Goal: Task Accomplishment & Management: Use online tool/utility

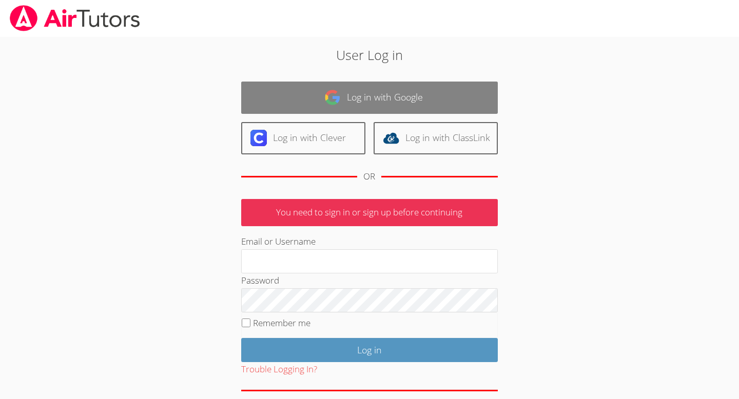
click at [381, 104] on link "Log in with Google" at bounding box center [369, 98] width 257 height 32
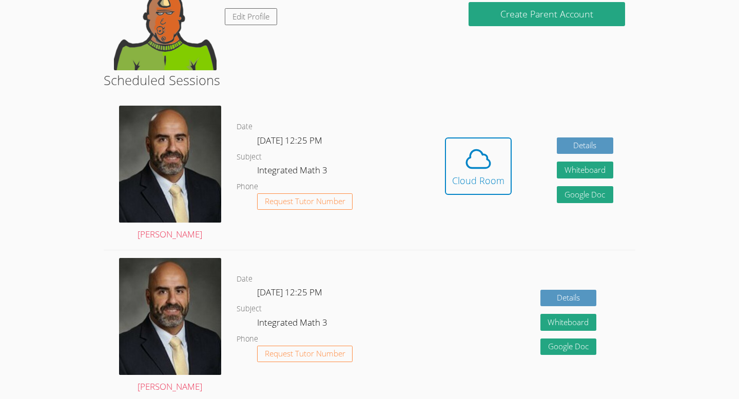
scroll to position [131, 0]
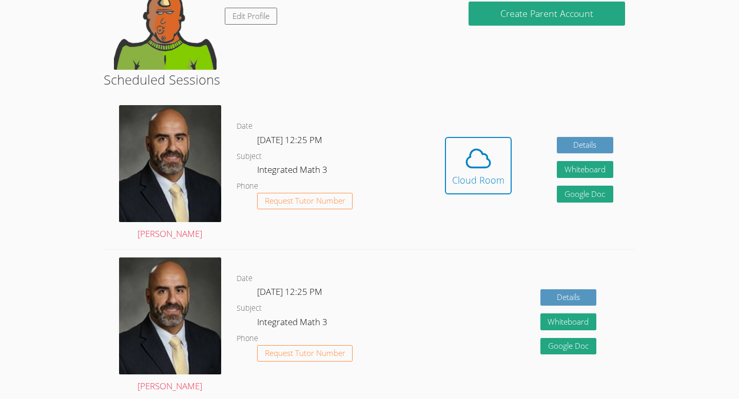
click at [447, 86] on h2 "Scheduled Sessions" at bounding box center [370, 79] width 532 height 19
click at [504, 154] on button "Cloud Room" at bounding box center [478, 165] width 67 height 57
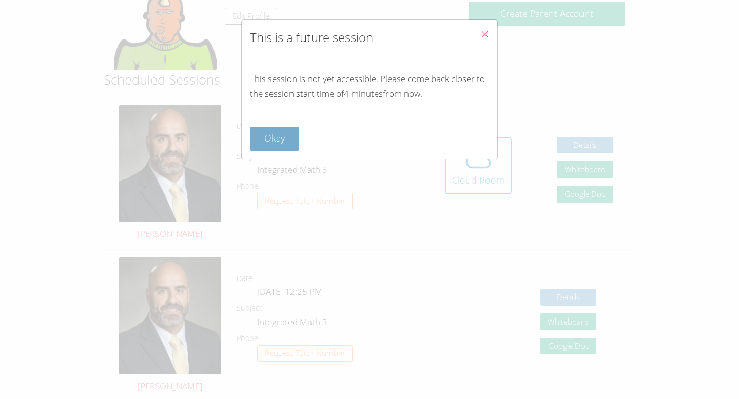
click at [285, 131] on button "Okay" at bounding box center [274, 139] width 49 height 24
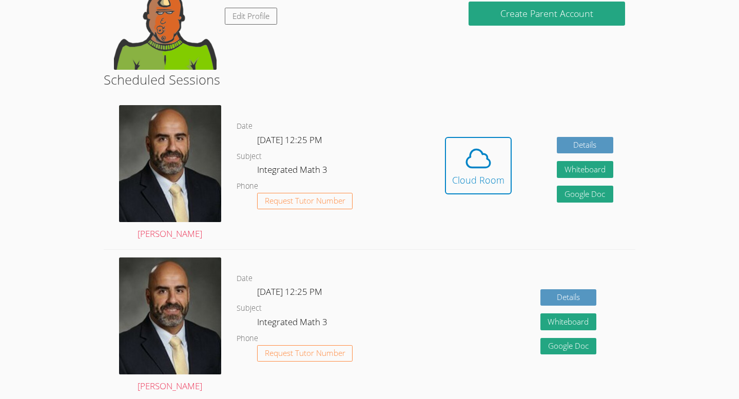
click at [467, 127] on div "Hidden Cloud Room Details Whiteboard Hidden Google Doc" at bounding box center [529, 173] width 213 height 152
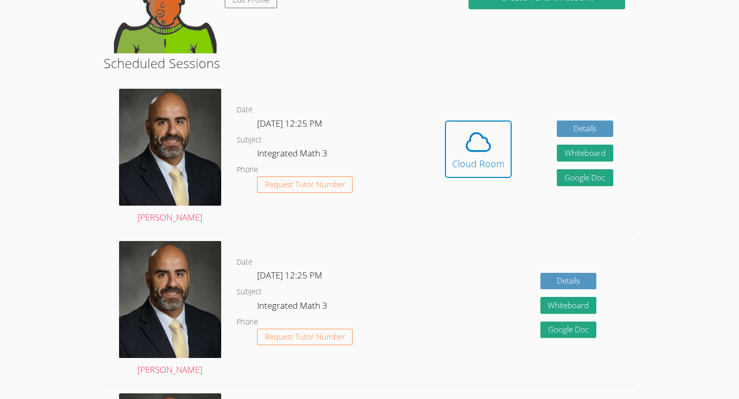
scroll to position [0, 0]
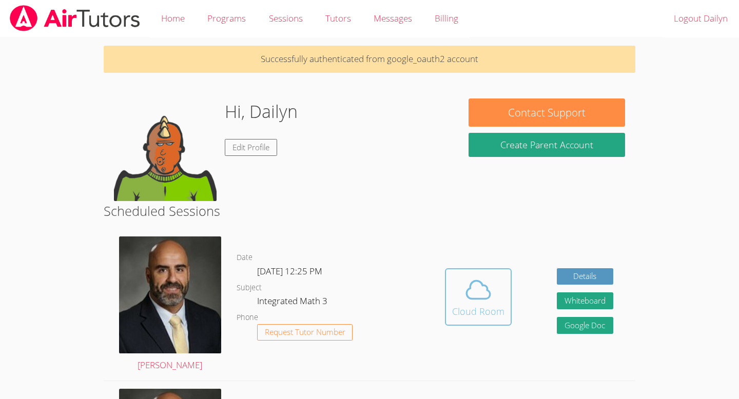
click at [469, 283] on icon at bounding box center [478, 290] width 29 height 29
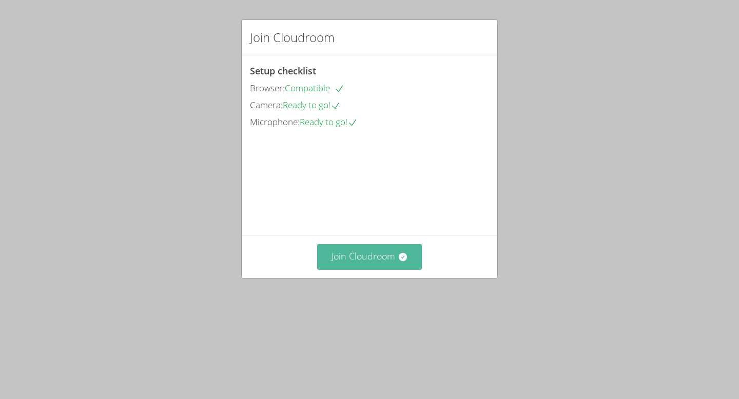
click at [394, 269] on button "Join Cloudroom" at bounding box center [369, 256] width 105 height 25
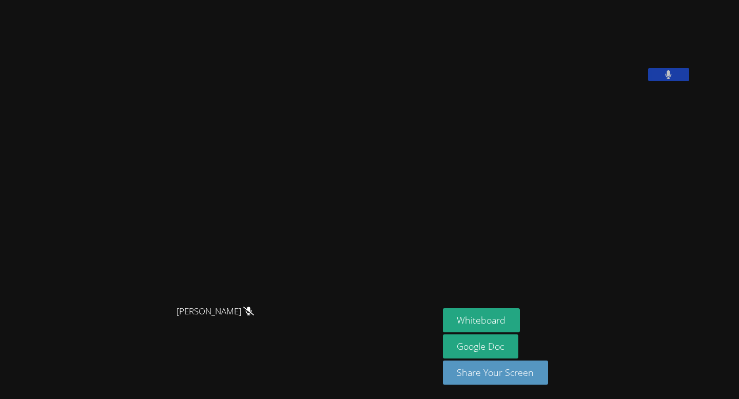
click at [689, 81] on button at bounding box center [668, 74] width 41 height 13
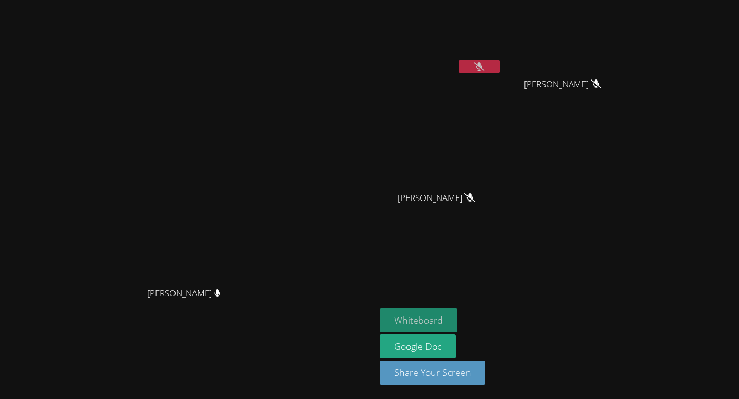
click at [457, 317] on button "Whiteboard" at bounding box center [418, 320] width 77 height 24
